Goal: Information Seeking & Learning: Understand process/instructions

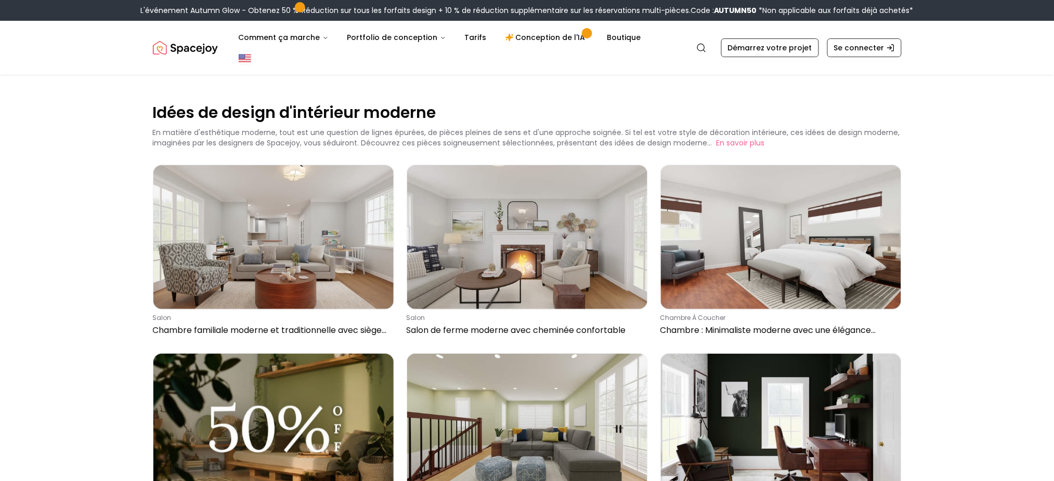
click at [203, 39] on img "Joie spatiale" at bounding box center [185, 47] width 65 height 21
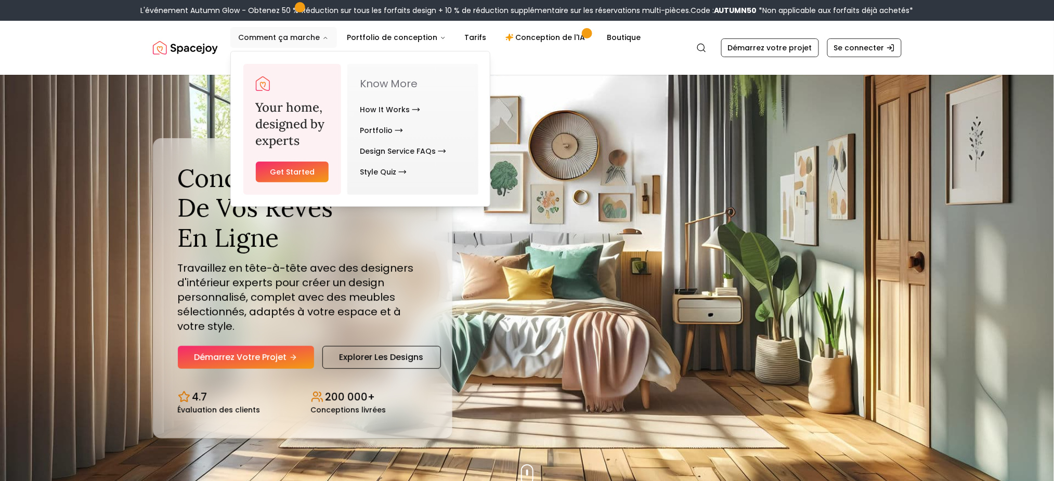
click at [300, 37] on font "Comment ça marche" at bounding box center [280, 37] width 82 height 10
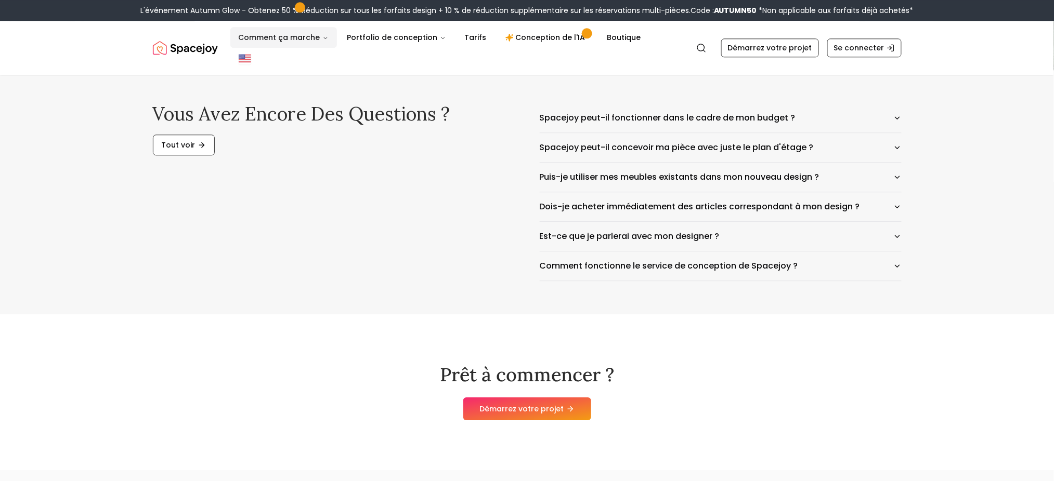
scroll to position [5226, 0]
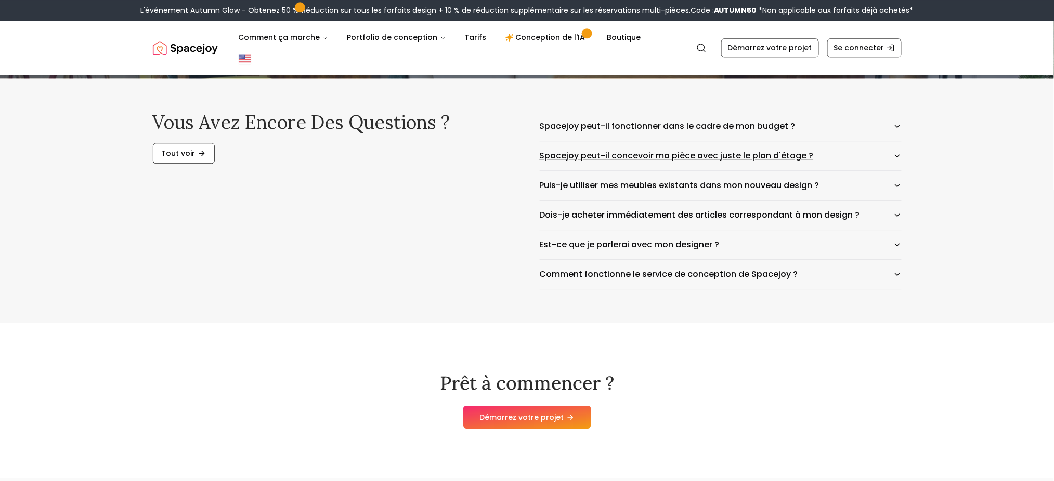
click at [790, 160] on icon "button" at bounding box center [897, 156] width 8 height 8
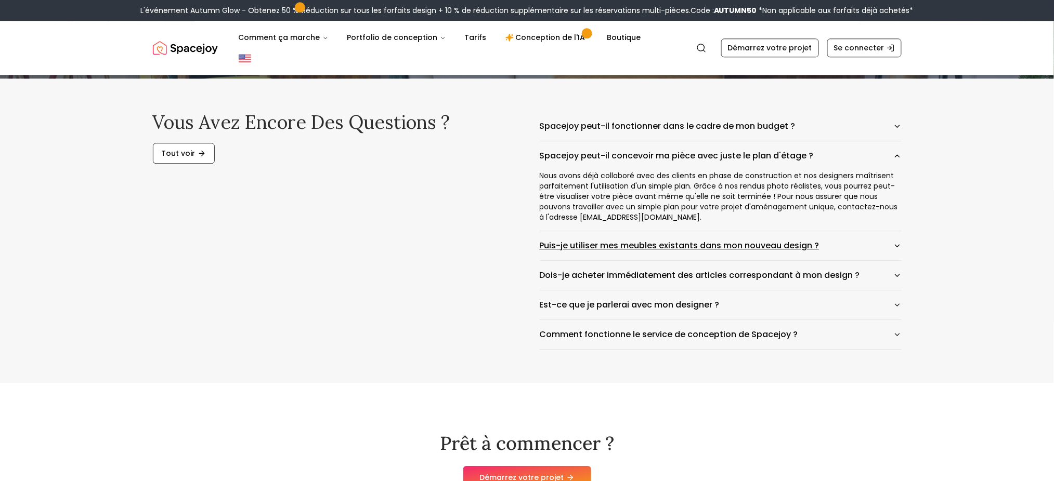
click at [790, 250] on icon "button" at bounding box center [897, 246] width 8 height 8
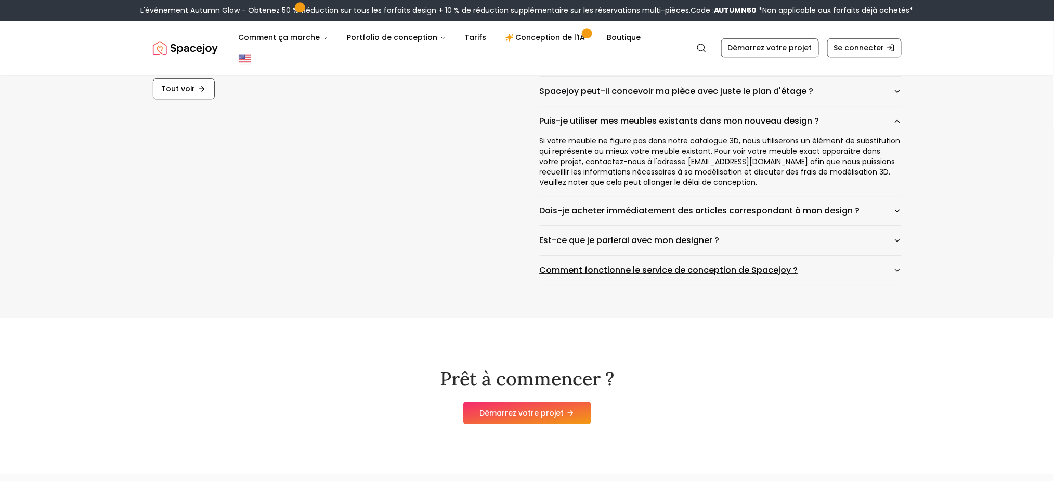
scroll to position [5296, 0]
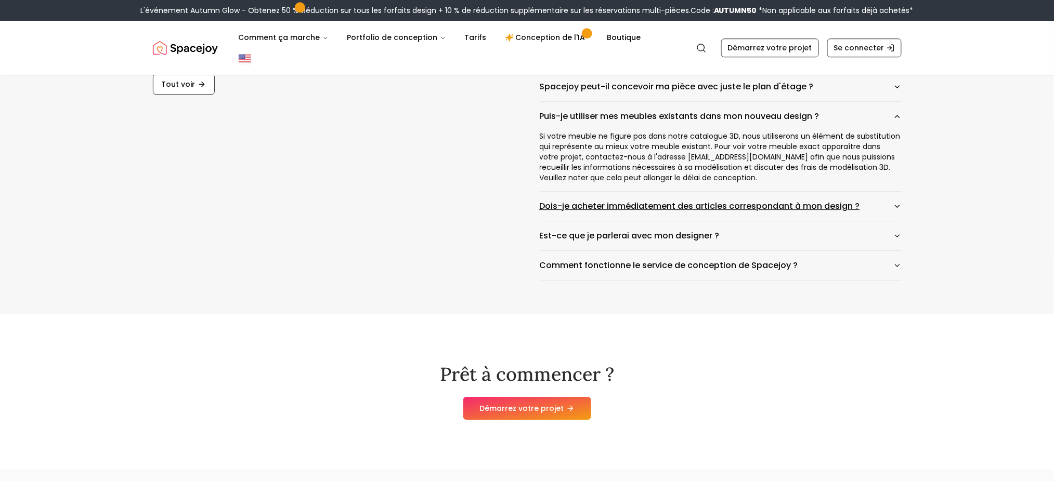
click at [790, 211] on icon "button" at bounding box center [897, 206] width 8 height 8
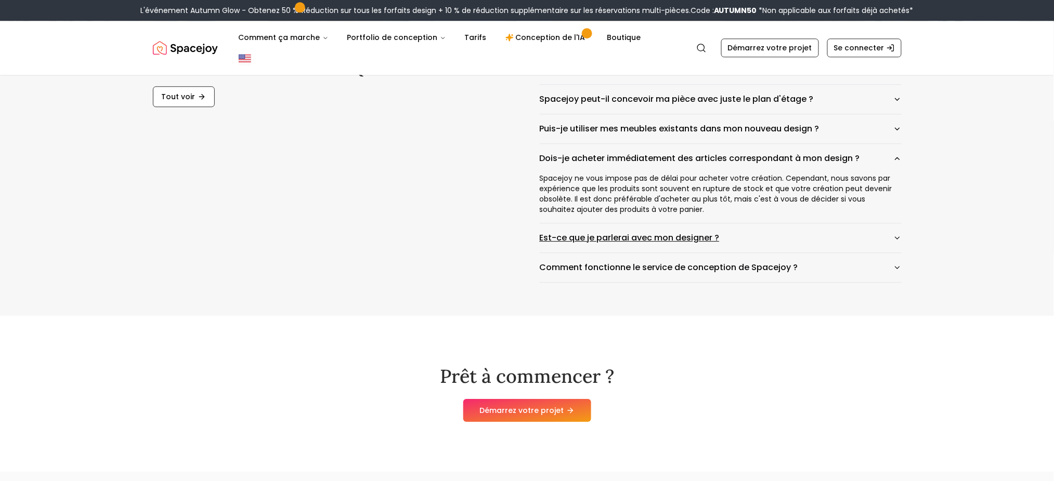
click at [790, 242] on icon "button" at bounding box center [897, 238] width 8 height 8
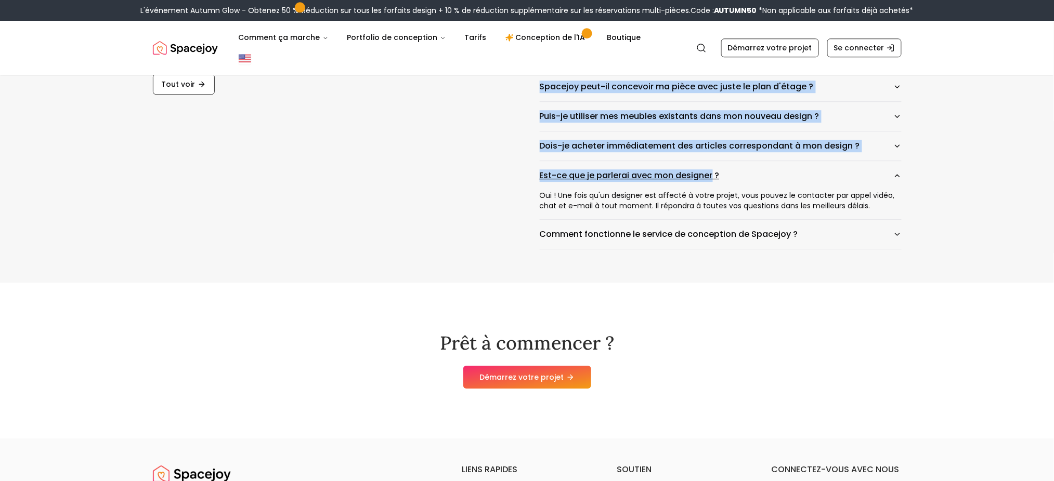
drag, startPoint x: 522, startPoint y: 288, endPoint x: 713, endPoint y: 283, distance: 190.3
click at [713, 250] on div "Vous avez encore des questions ? Tout voir Spacejoy peut-il fonctionner dans le…" at bounding box center [527, 146] width 749 height 207
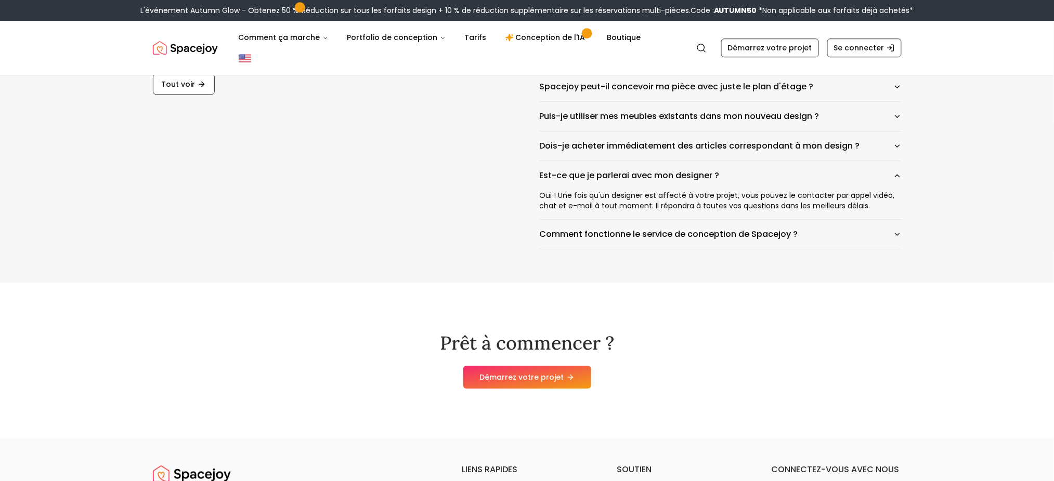
click at [790, 283] on div "Vous avez encore des questions ? Tout voir Spacejoy peut-il fonctionner dans le…" at bounding box center [527, 145] width 1054 height 273
click at [790, 239] on icon "button" at bounding box center [897, 234] width 8 height 8
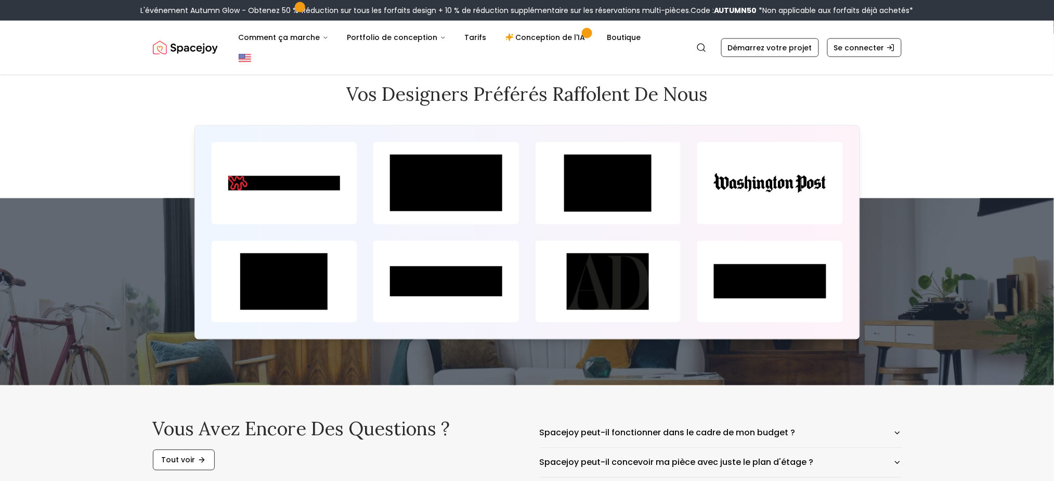
scroll to position [4916, 0]
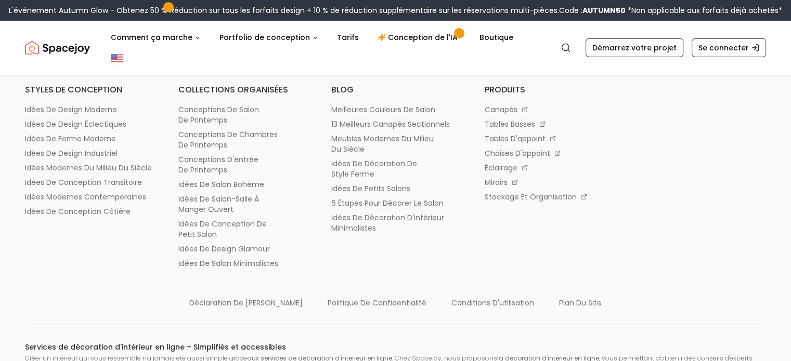
scroll to position [7591, 0]
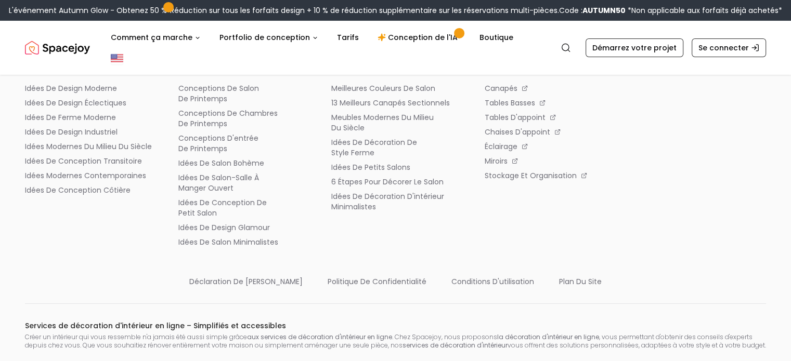
drag, startPoint x: 304, startPoint y: 289, endPoint x: 507, endPoint y: 292, distance: 203.8
copy font "Prêt à commencer ?"
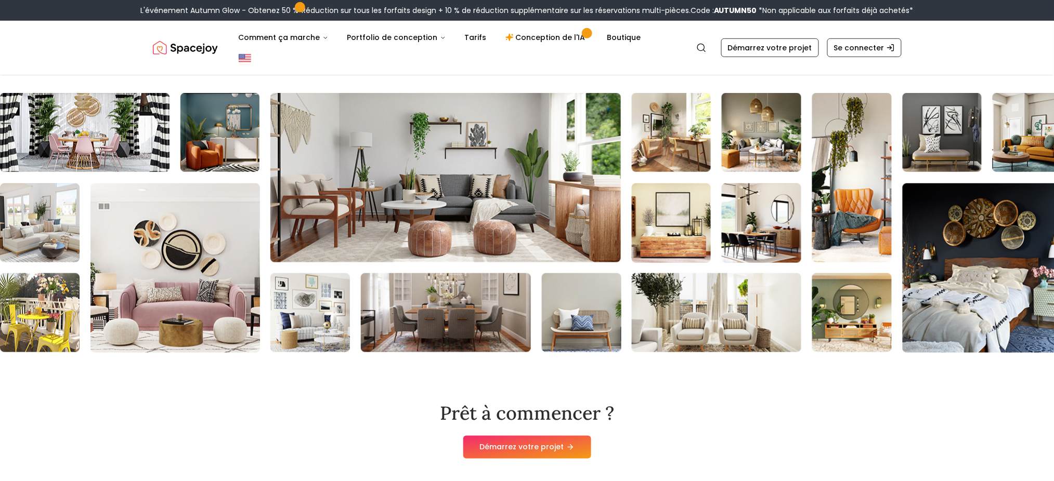
scroll to position [7485, 0]
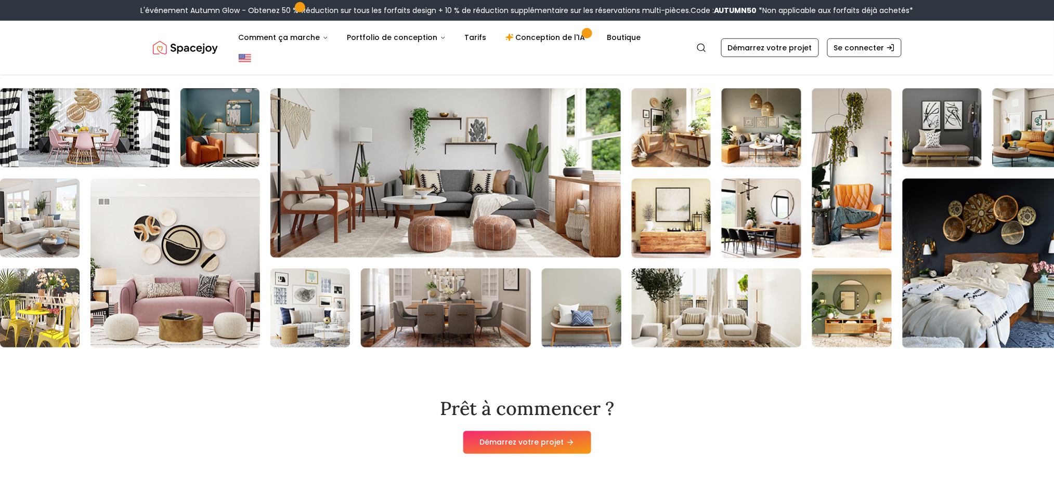
drag, startPoint x: 887, startPoint y: 203, endPoint x: 890, endPoint y: 233, distance: 30.3
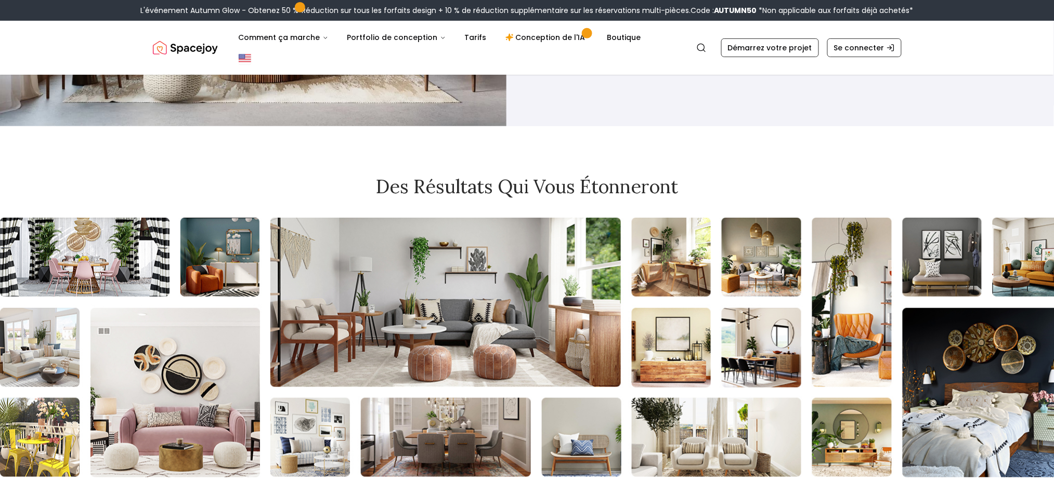
scroll to position [7277, 0]
